Goal: Transaction & Acquisition: Book appointment/travel/reservation

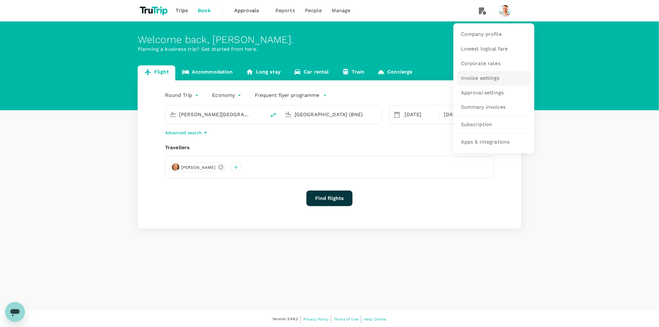
click at [484, 80] on span "Invoice settings" at bounding box center [480, 78] width 38 height 7
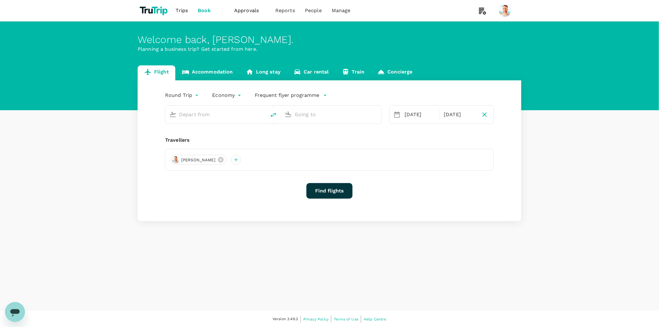
type input "[PERSON_NAME][GEOGRAPHIC_DATA][PERSON_NAME] (SYD)"
type input "[GEOGRAPHIC_DATA] (BNE)"
type input "[PERSON_NAME][GEOGRAPHIC_DATA][PERSON_NAME] (SYD)"
type input "[GEOGRAPHIC_DATA] (BNE)"
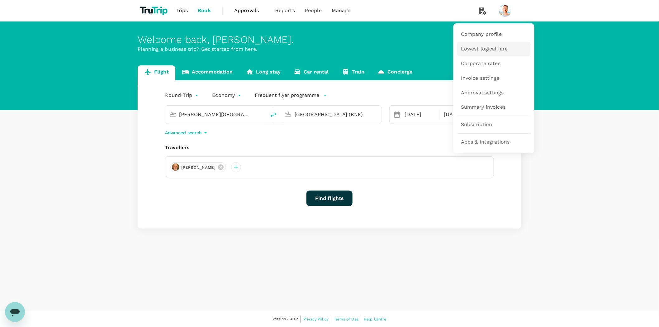
click at [486, 50] on span "Lowest logical fare" at bounding box center [484, 48] width 47 height 7
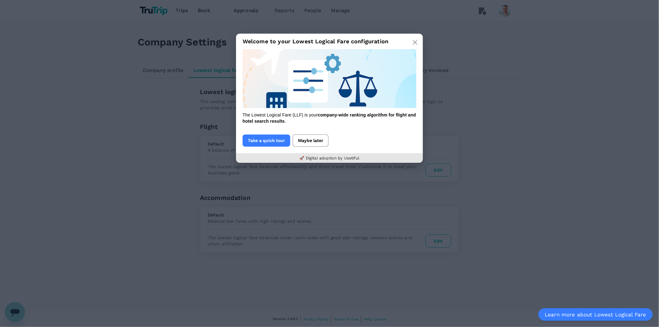
click at [305, 141] on button "Maybe later" at bounding box center [311, 141] width 36 height 12
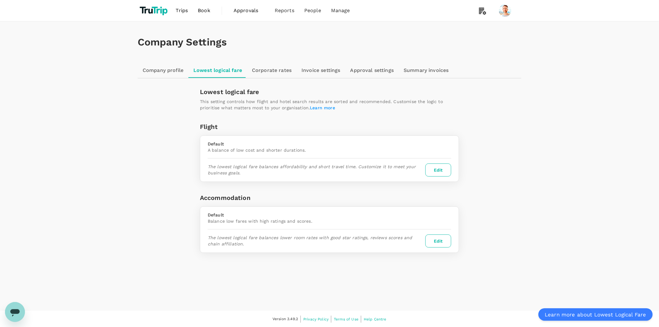
click at [249, 9] on span "Approvals" at bounding box center [249, 10] width 31 height 7
